Goal: Task Accomplishment & Management: Manage account settings

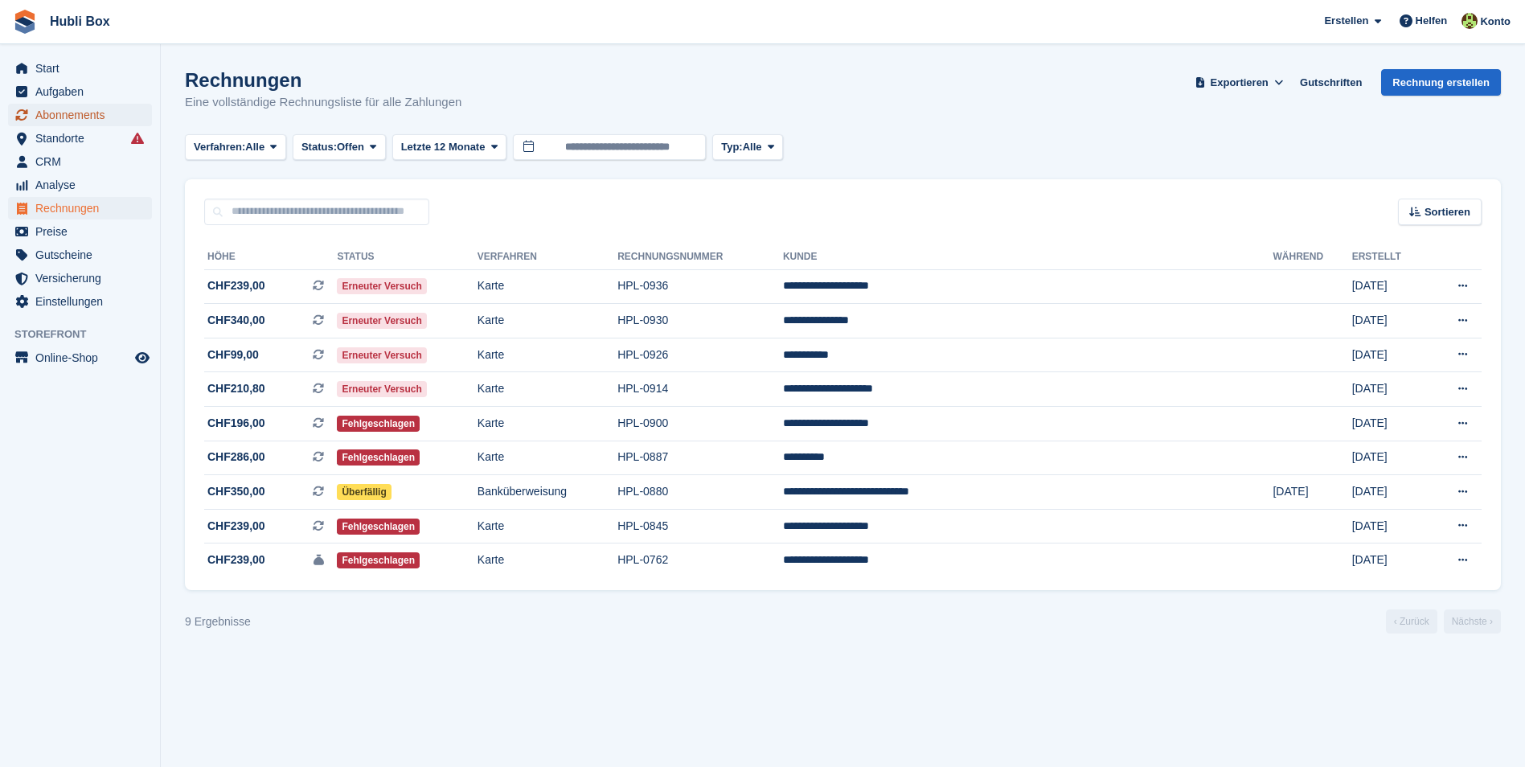
click at [80, 119] on span "Abonnements" at bounding box center [83, 115] width 96 height 23
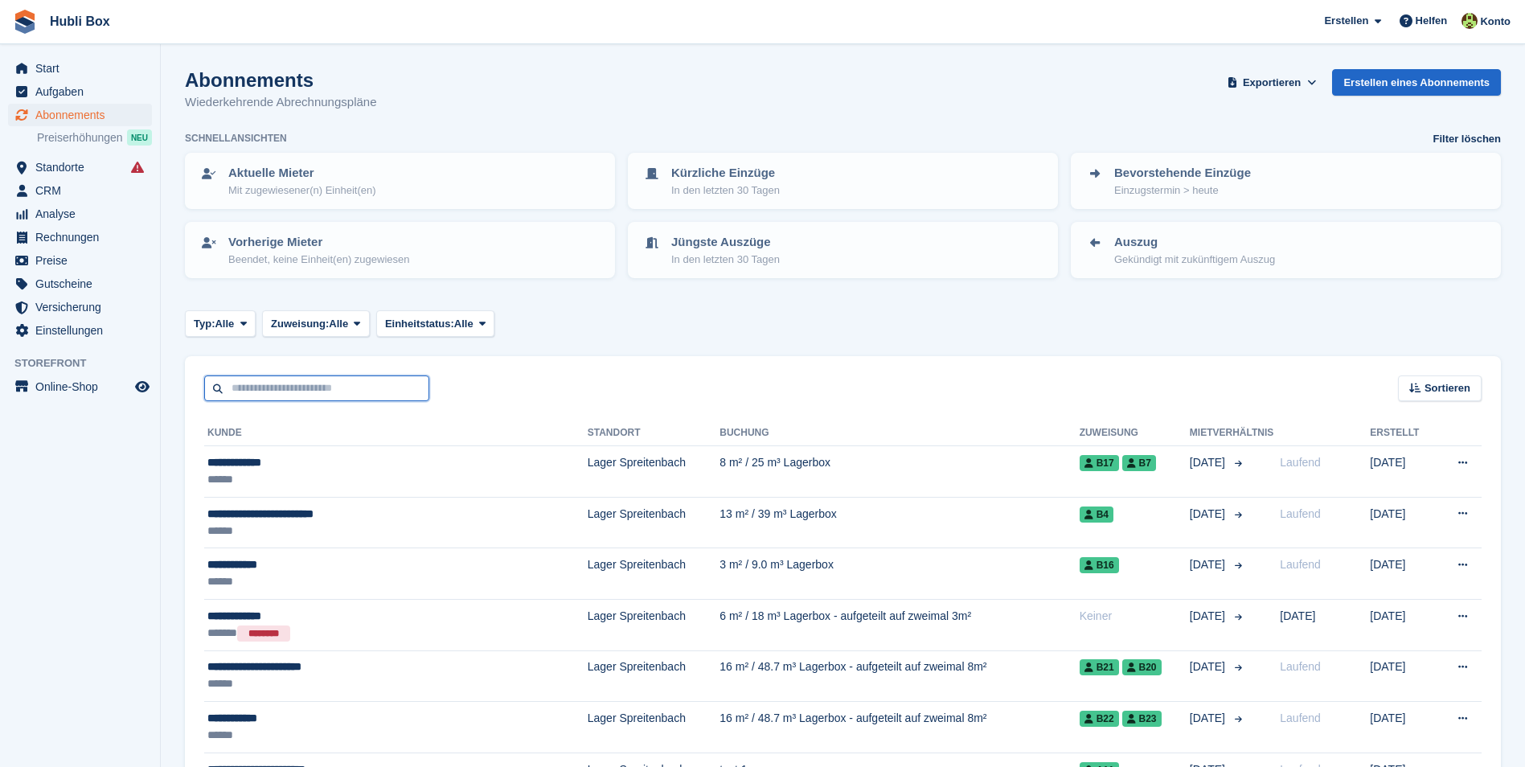
click at [303, 399] on input "text" at bounding box center [316, 388] width 225 height 27
type input "*****"
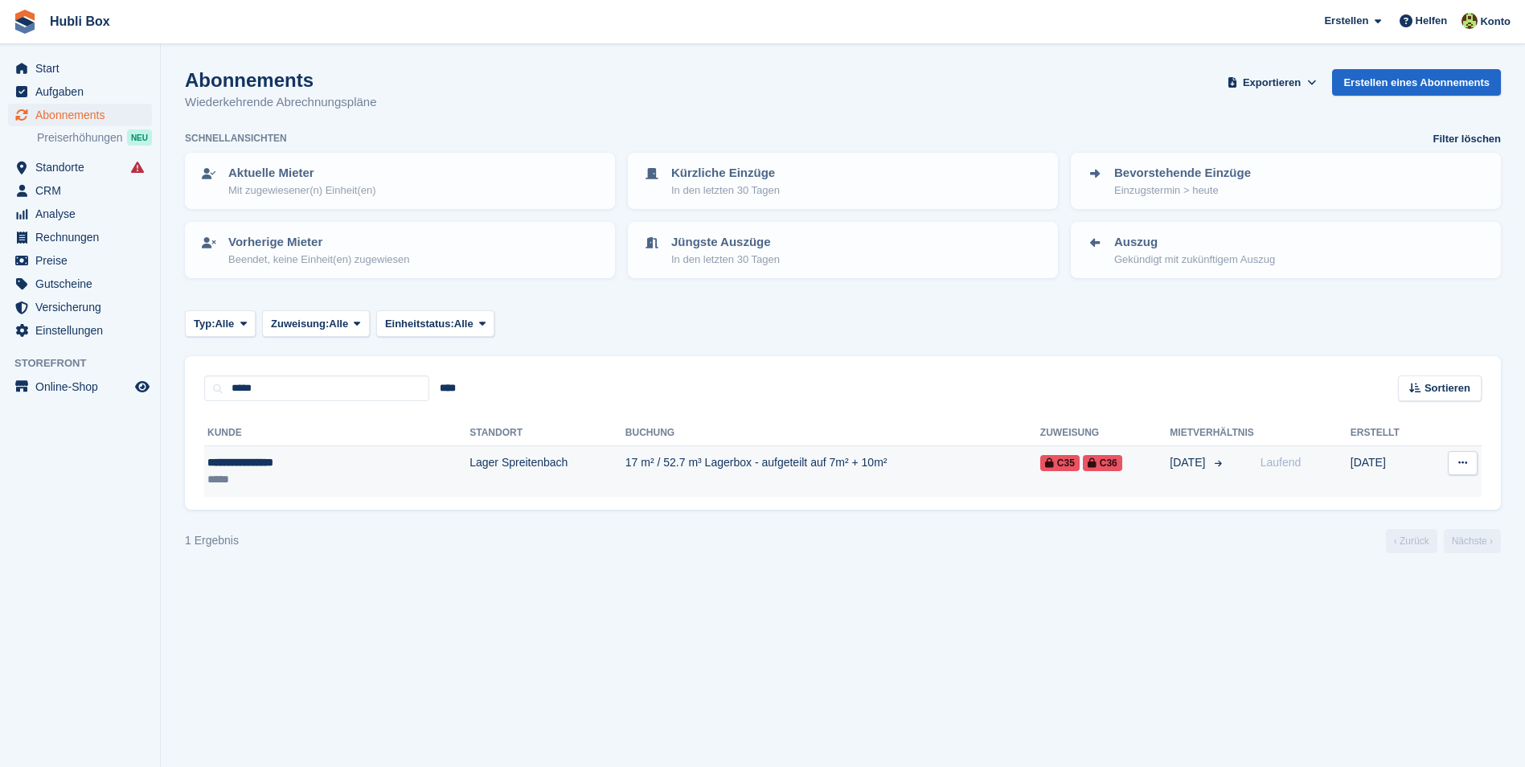
click at [270, 461] on div "**********" at bounding box center [289, 462] width 164 height 17
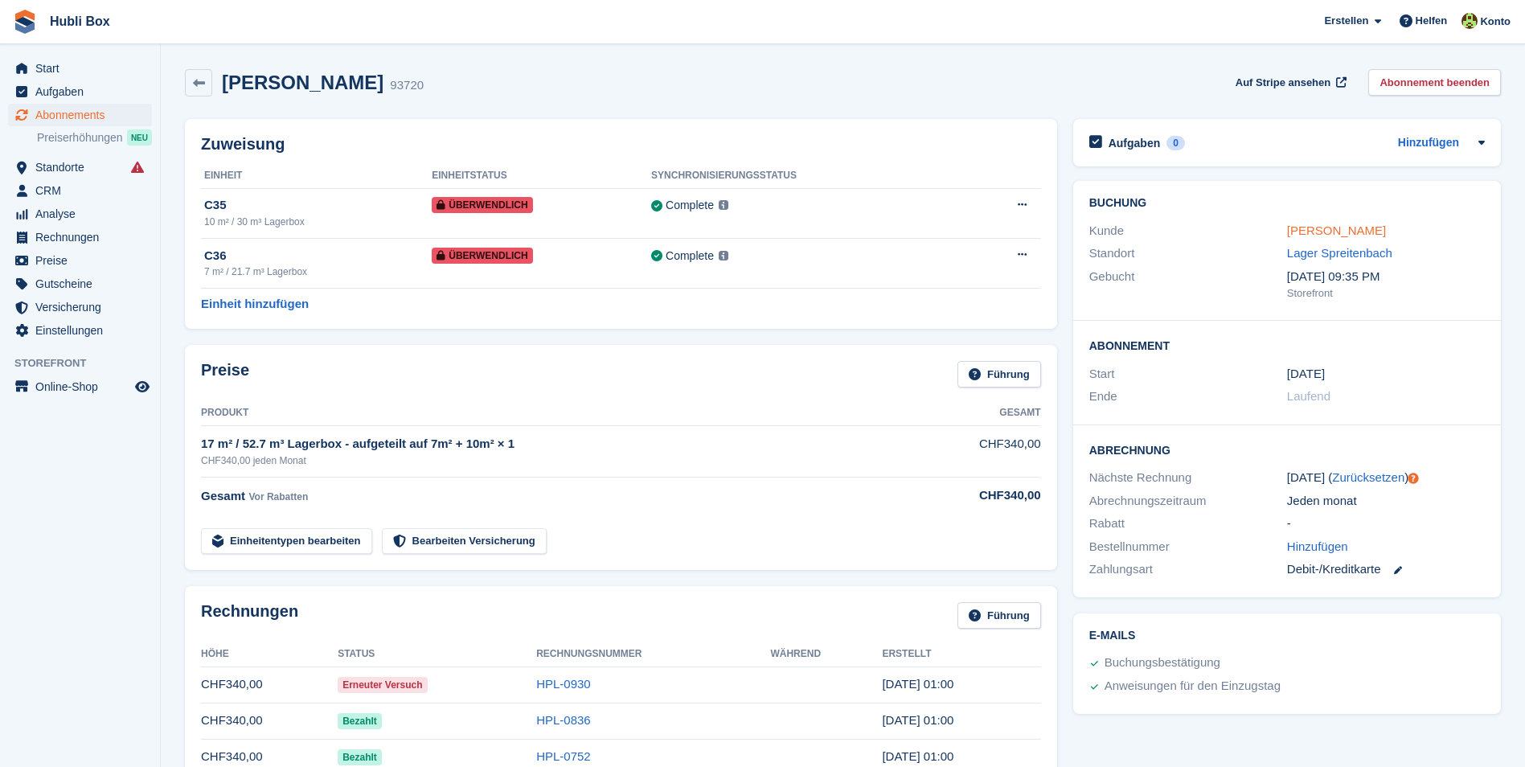
click at [1338, 232] on link "[PERSON_NAME]" at bounding box center [1336, 230] width 99 height 14
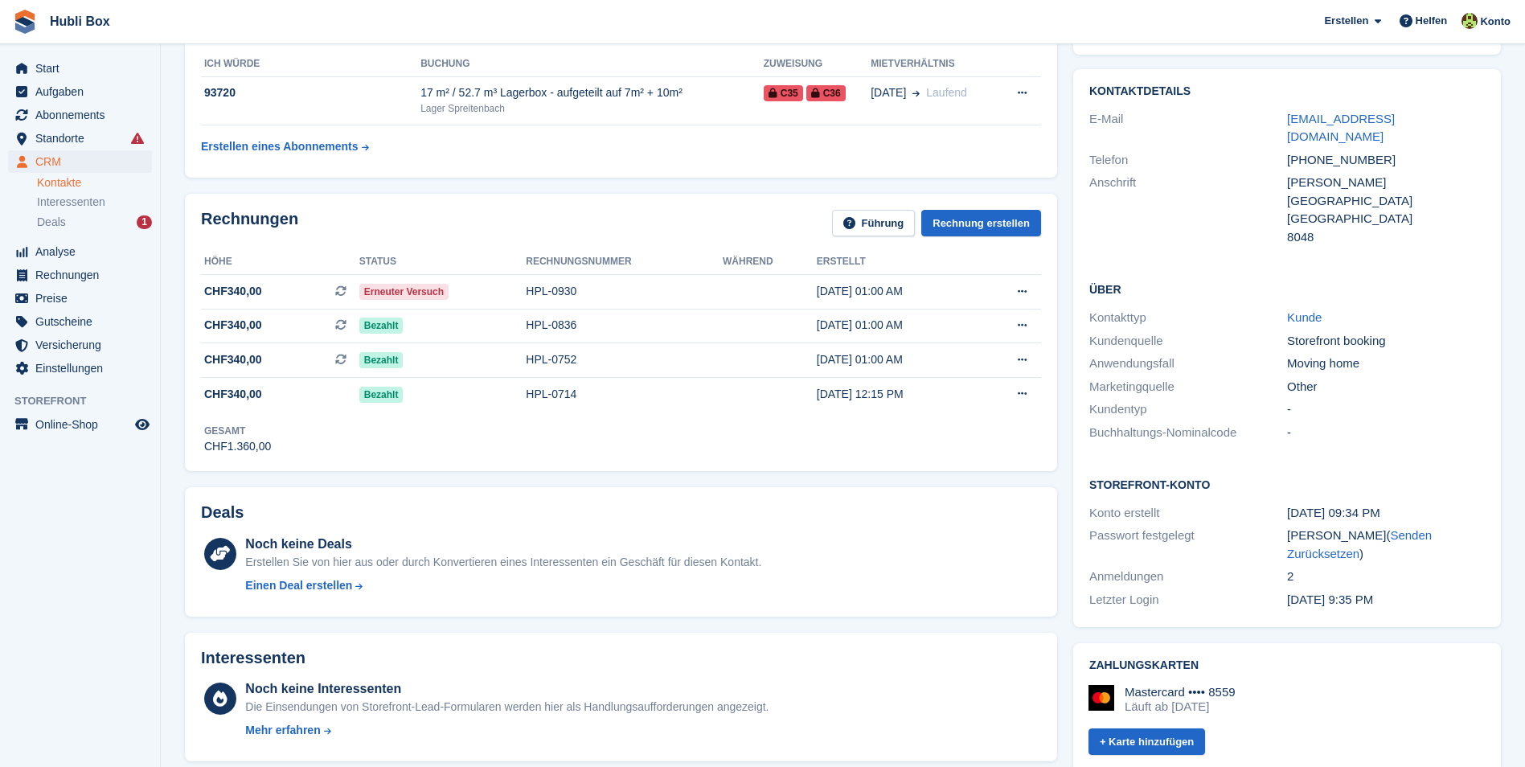
scroll to position [80, 0]
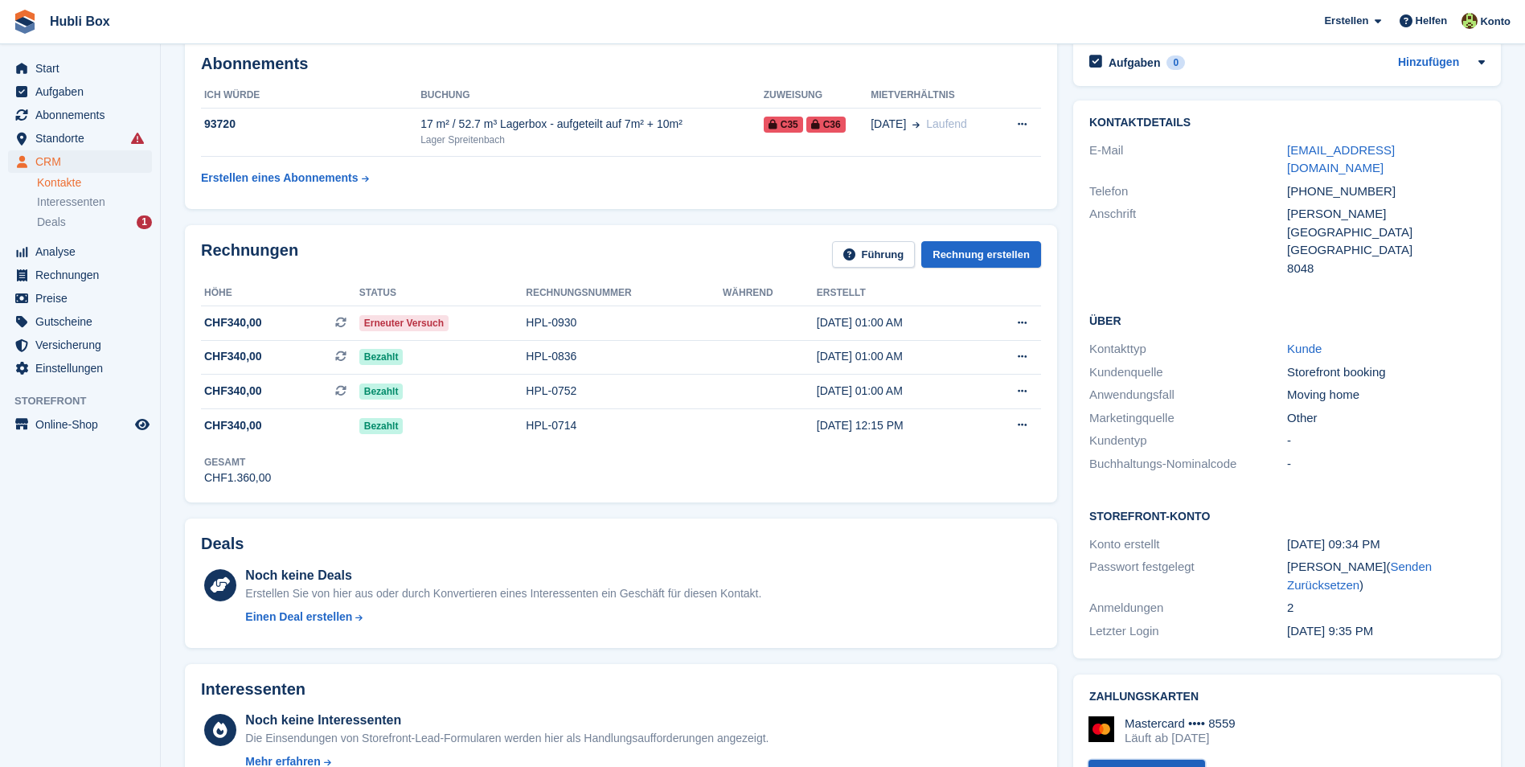
click at [1137, 760] on link "+ Karte hinzufügen" at bounding box center [1146, 773] width 117 height 27
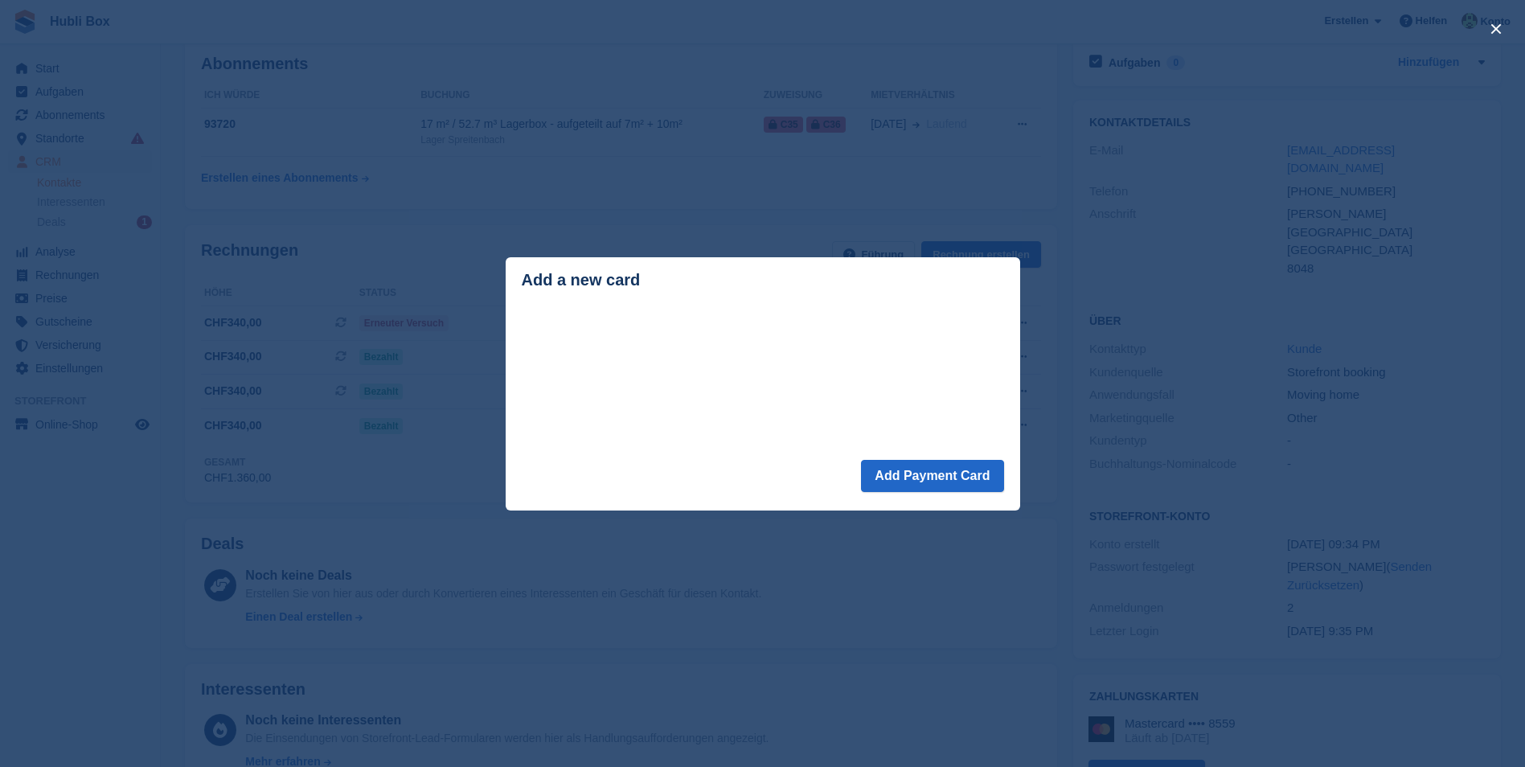
click at [968, 608] on div "close" at bounding box center [762, 383] width 1525 height 767
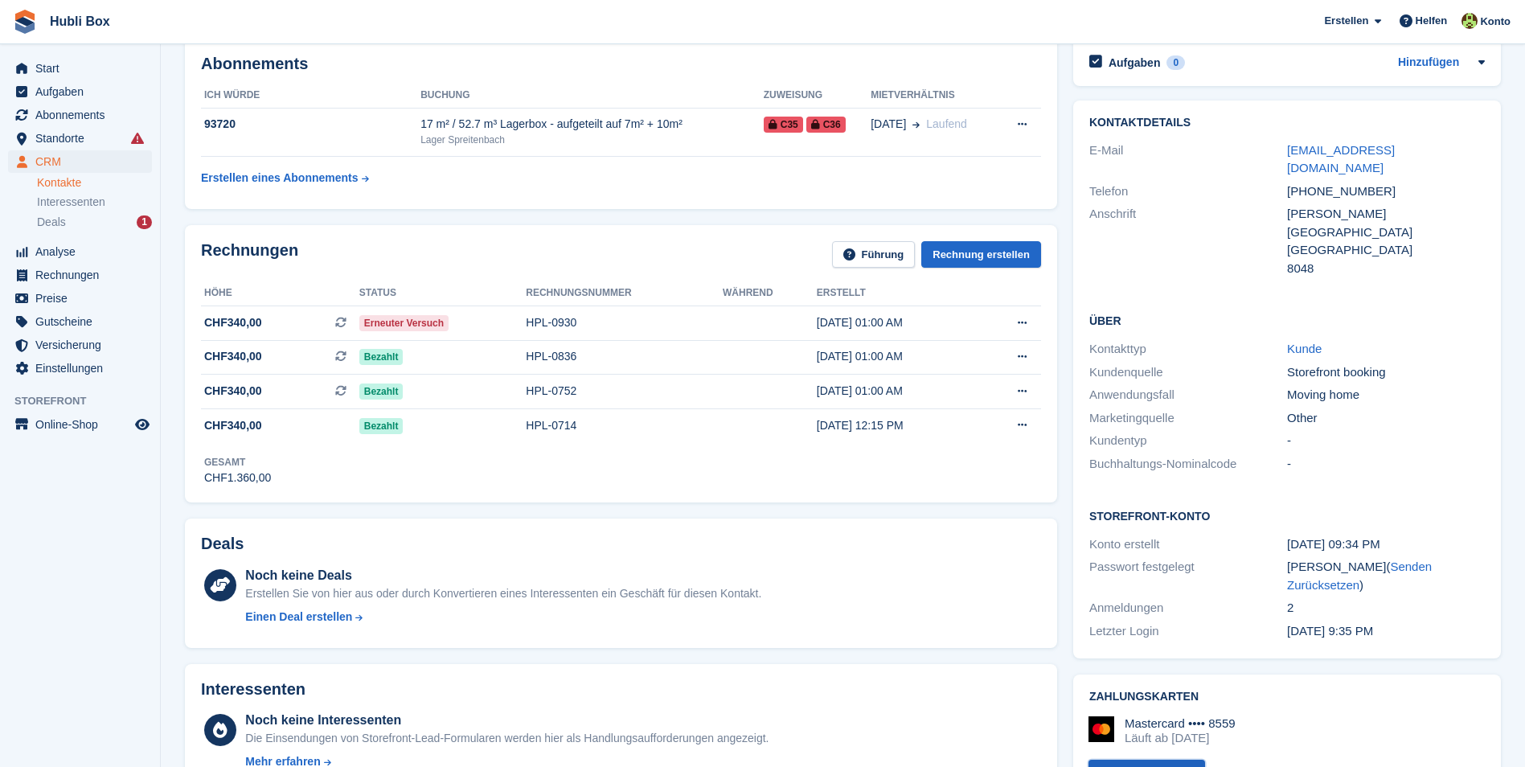
click at [1136, 760] on link "+ Karte hinzufügen" at bounding box center [1146, 773] width 117 height 27
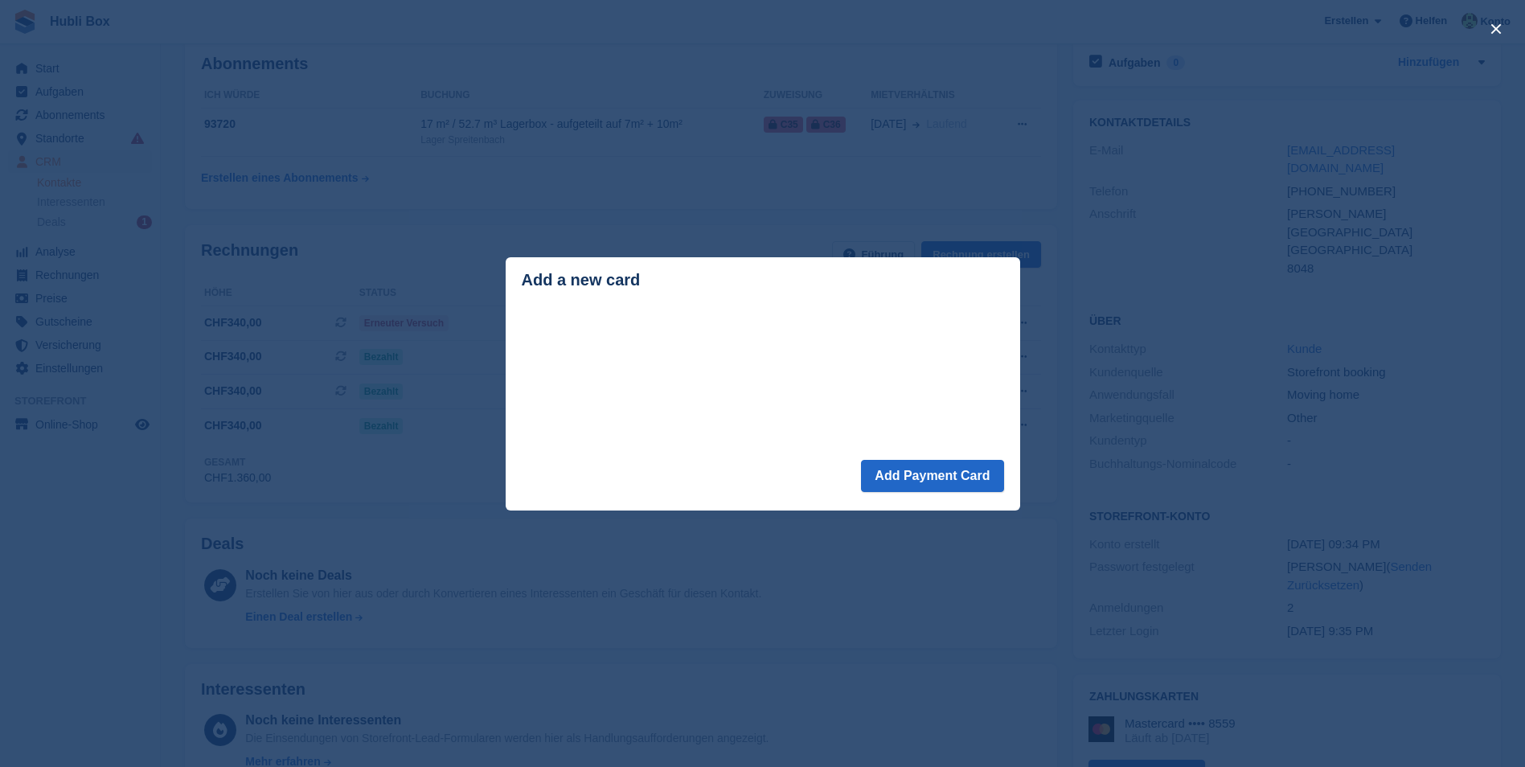
click at [936, 694] on div "close" at bounding box center [762, 383] width 1525 height 767
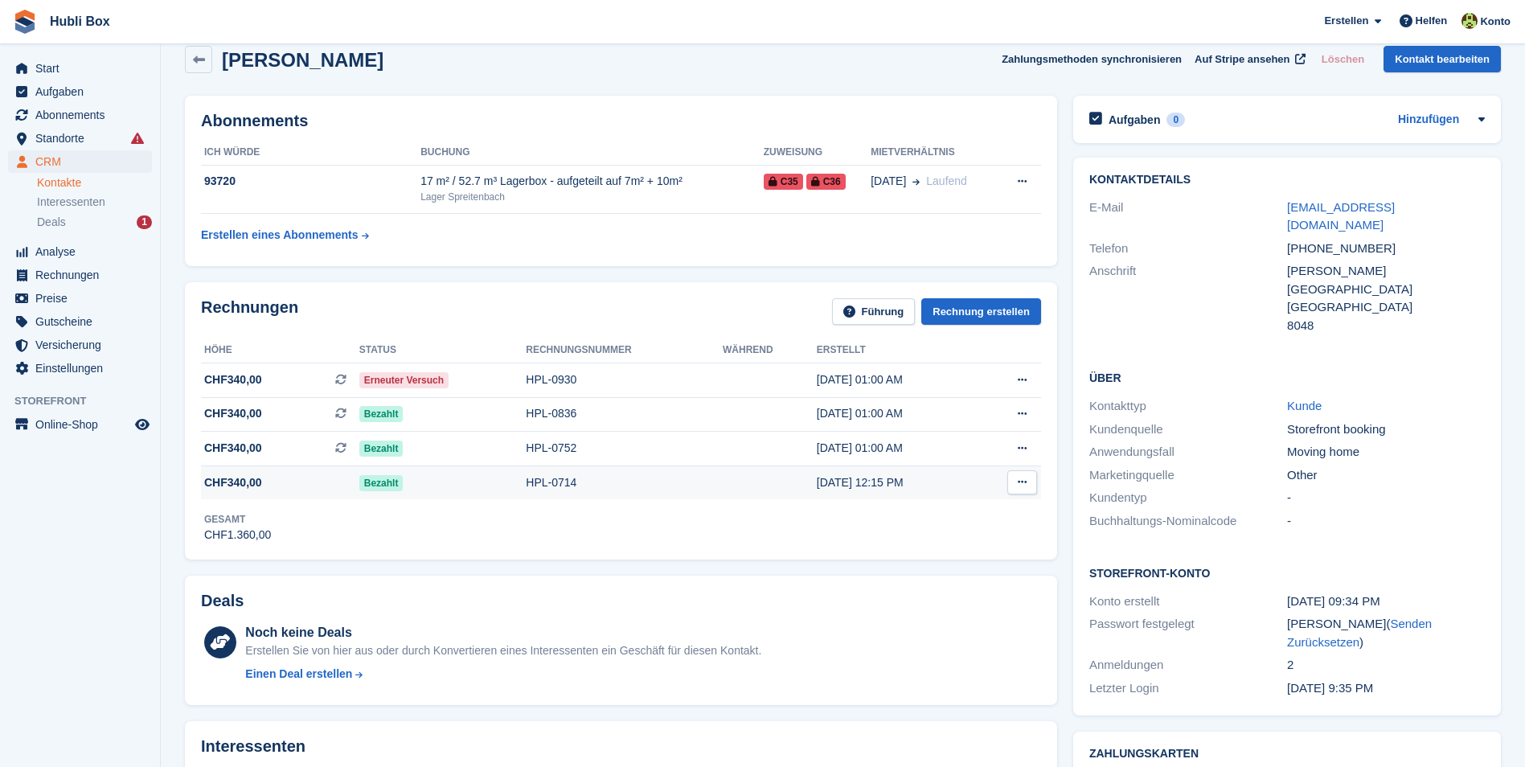
scroll to position [0, 0]
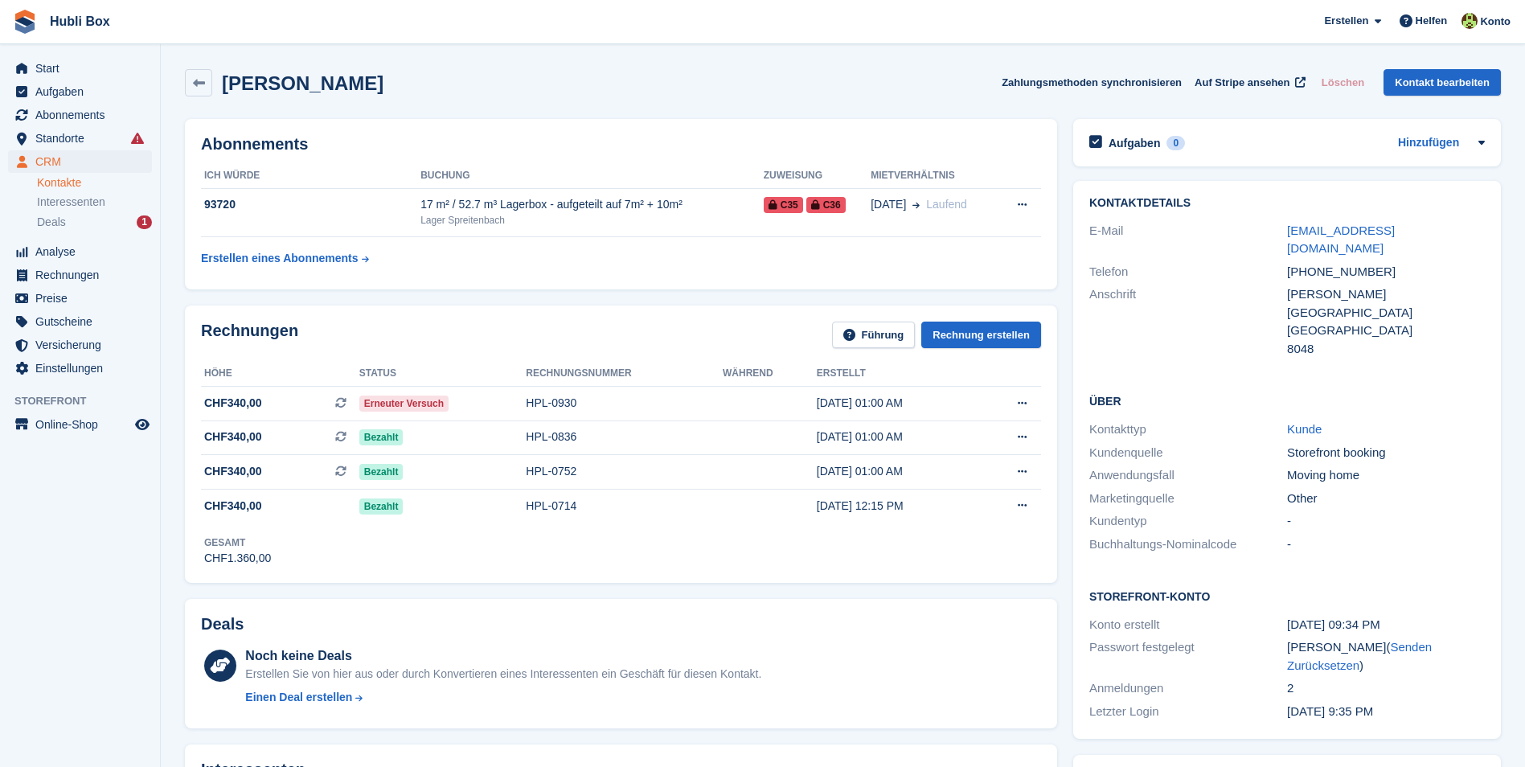
drag, startPoint x: 403, startPoint y: 89, endPoint x: 22, endPoint y: 34, distance: 385.0
click at [236, 27] on span "Hubli Box Erstellen Abonnement Rechnung Kontakt Deal Rabatt Seite Helfen Chat-S…" at bounding box center [762, 21] width 1525 height 43
click at [403, 105] on div "Andjela Novkovic Zahlungsmethoden synchronisieren Auf Stripe ansehen Löschen Ko…" at bounding box center [843, 86] width 1332 height 50
drag, startPoint x: 395, startPoint y: 88, endPoint x: 12, endPoint y: 33, distance: 386.6
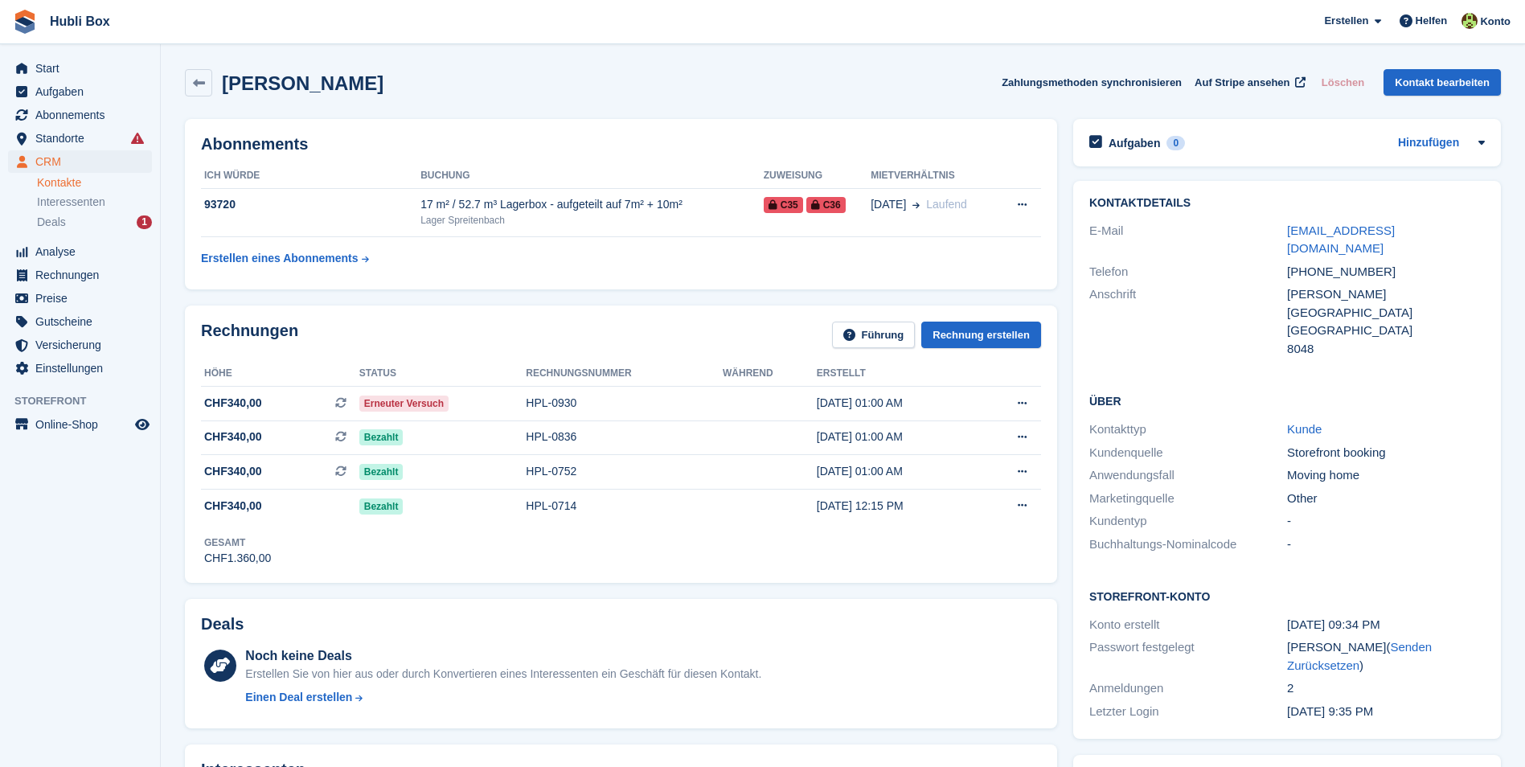
click at [499, 96] on div "Andjela Novkovic Zahlungsmethoden synchronisieren Auf Stripe ansehen Löschen Ko…" at bounding box center [843, 86] width 1332 height 50
drag, startPoint x: 395, startPoint y: 85, endPoint x: 13, endPoint y: 23, distance: 387.6
click at [535, 82] on div "Andjela Novkovic Zahlungsmethoden synchronisieren Auf Stripe ansehen Löschen Ko…" at bounding box center [843, 82] width 1316 height 27
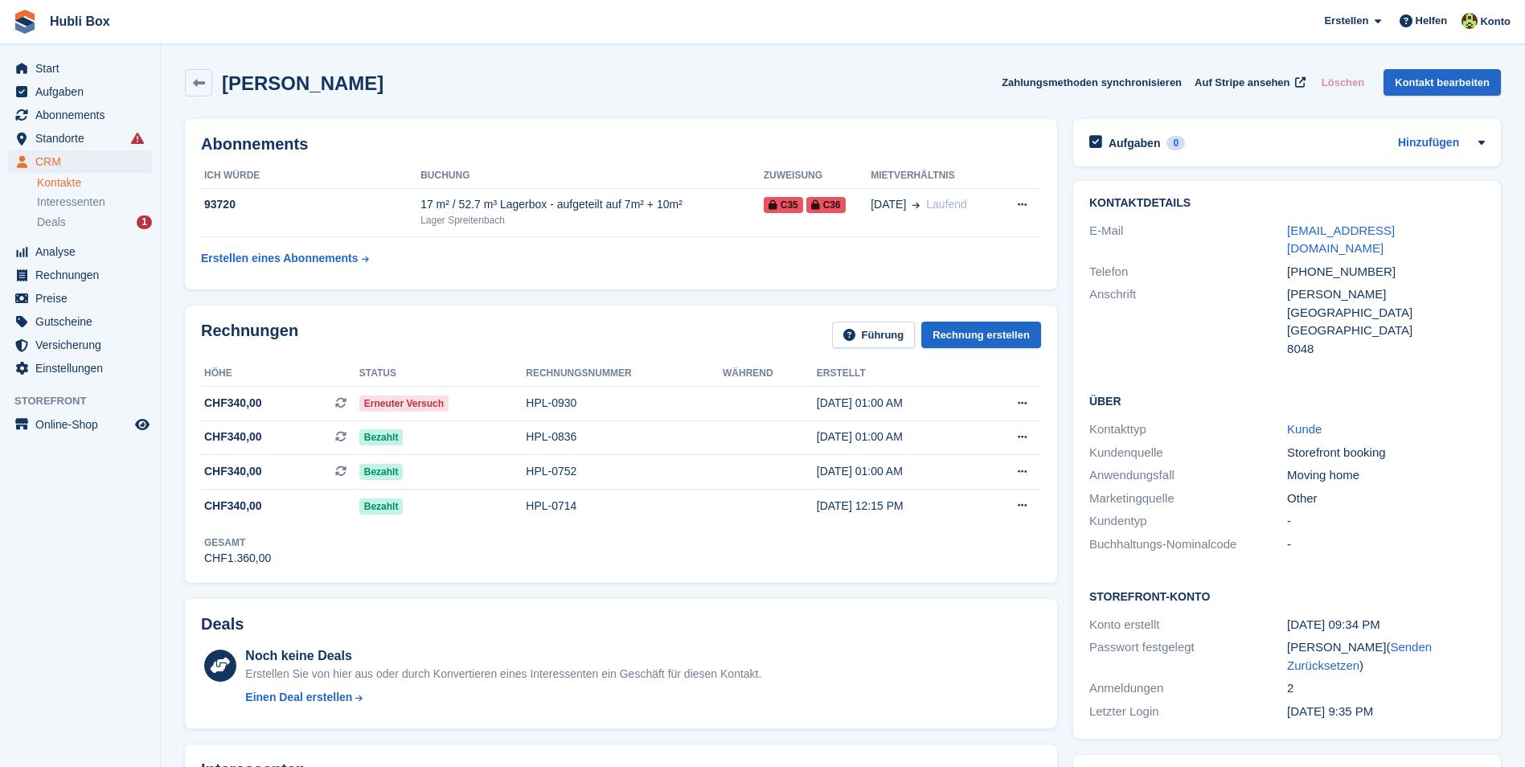
drag, startPoint x: 392, startPoint y: 91, endPoint x: 18, endPoint y: 21, distance: 380.3
click at [228, 28] on span "Hubli Box Erstellen Abonnement Rechnung Kontakt Deal Rabatt Seite Helfen Chat-S…" at bounding box center [762, 21] width 1525 height 43
click at [362, 87] on h2 "[PERSON_NAME]" at bounding box center [303, 83] width 162 height 22
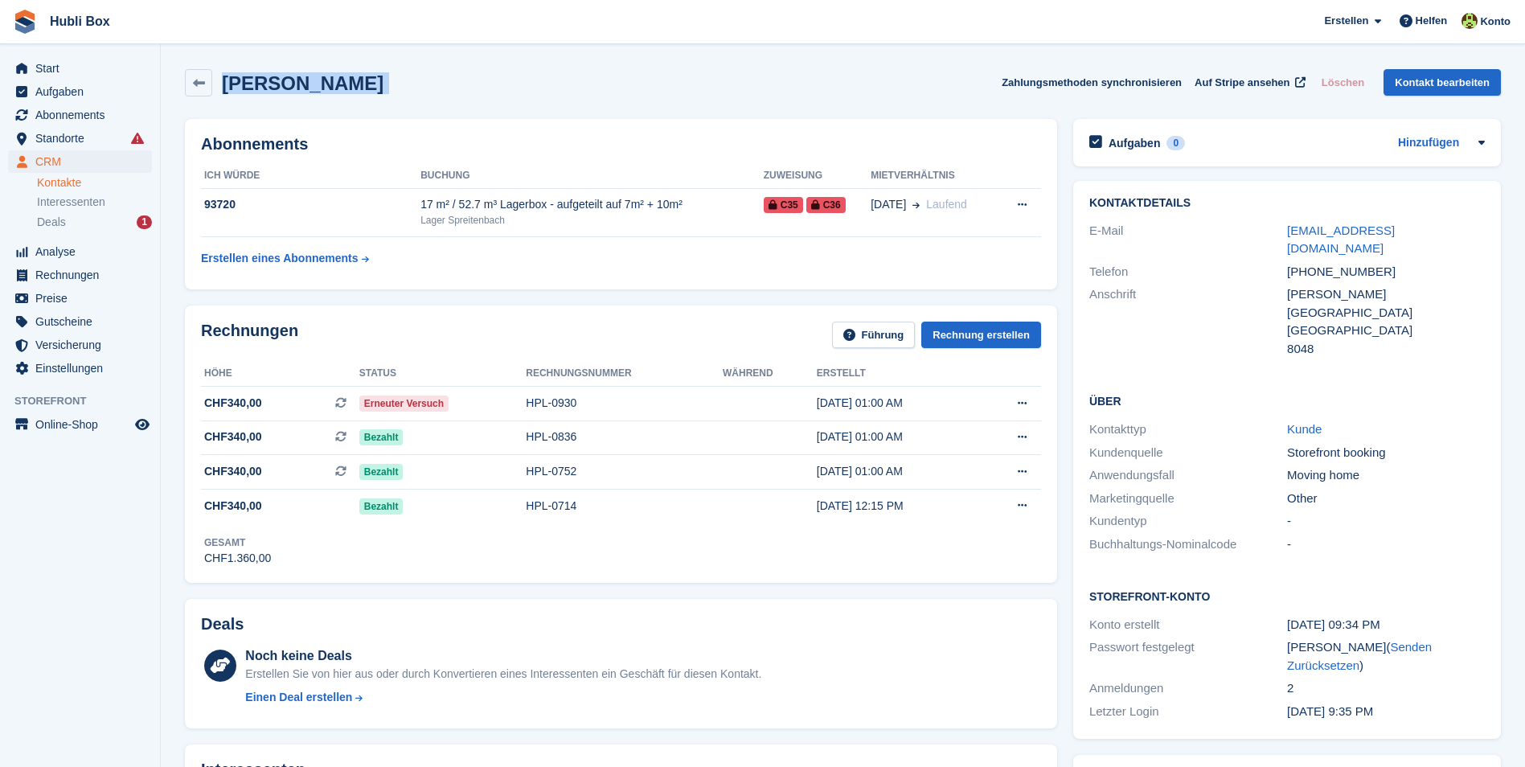
click at [362, 87] on h2 "[PERSON_NAME]" at bounding box center [303, 83] width 162 height 22
click at [474, 78] on div "Andjela Novkovic Zahlungsmethoden synchronisieren Auf Stripe ansehen Löschen Ko…" at bounding box center [843, 82] width 1316 height 27
